Goal: Task Accomplishment & Management: Manage account settings

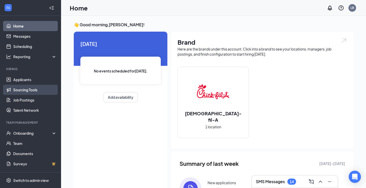
click at [24, 90] on link "Sourcing Tools" at bounding box center [35, 90] width 44 height 10
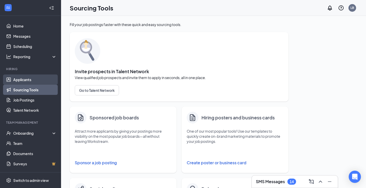
click at [30, 83] on link "Applicants" at bounding box center [35, 79] width 44 height 10
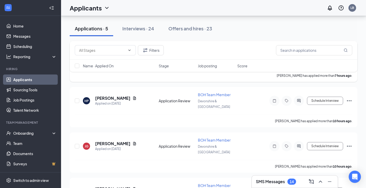
scroll to position [57, 0]
click at [294, 53] on input "text" at bounding box center [314, 50] width 76 height 10
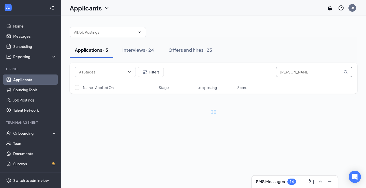
type input "[PERSON_NAME]"
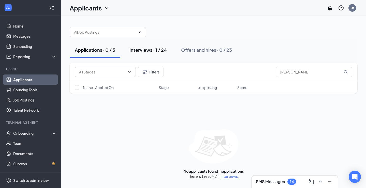
click at [161, 50] on div "Interviews · 1 / 24" at bounding box center [148, 50] width 37 height 6
